Goal: Information Seeking & Learning: Learn about a topic

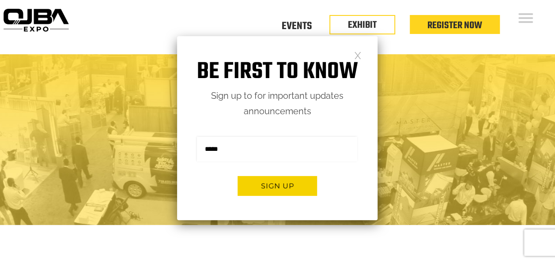
click at [360, 55] on link at bounding box center [358, 55] width 8 height 8
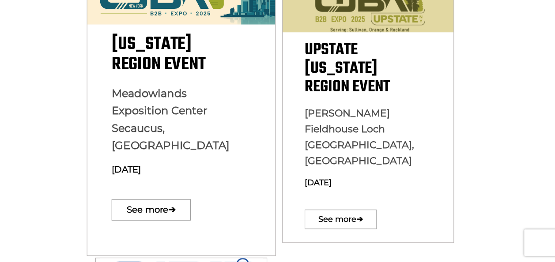
scroll to position [309, 0]
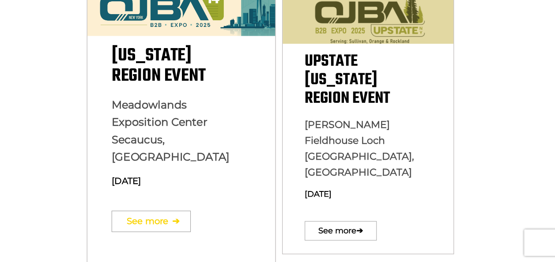
click at [168, 211] on link "See more ➔" at bounding box center [150, 221] width 79 height 21
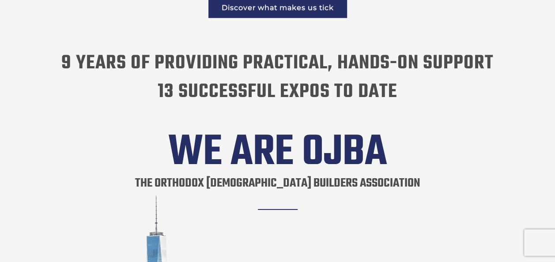
scroll to position [1369, 0]
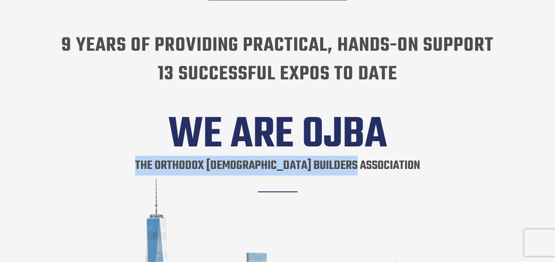
drag, startPoint x: 169, startPoint y: 156, endPoint x: 385, endPoint y: 154, distance: 216.4
click at [385, 156] on h1 "The orthodox [DEMOGRAPHIC_DATA] builders association" at bounding box center [277, 176] width 285 height 41
copy h1 "The orthodox [DEMOGRAPHIC_DATA] builders association"
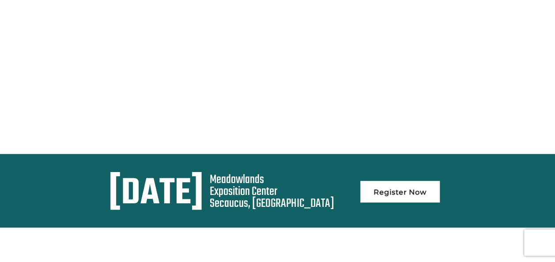
scroll to position [177, 0]
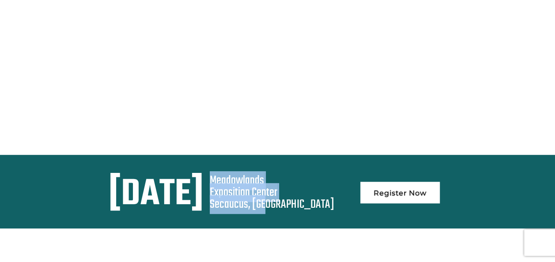
drag, startPoint x: 325, startPoint y: 171, endPoint x: 377, endPoint y: 198, distance: 58.7
click at [334, 198] on div "[GEOGRAPHIC_DATA] [GEOGRAPHIC_DATA], [GEOGRAPHIC_DATA]" at bounding box center [272, 193] width 125 height 36
copy div "[GEOGRAPHIC_DATA] [GEOGRAPHIC_DATA], [GEOGRAPHIC_DATA]"
